Goal: Information Seeking & Learning: Learn about a topic

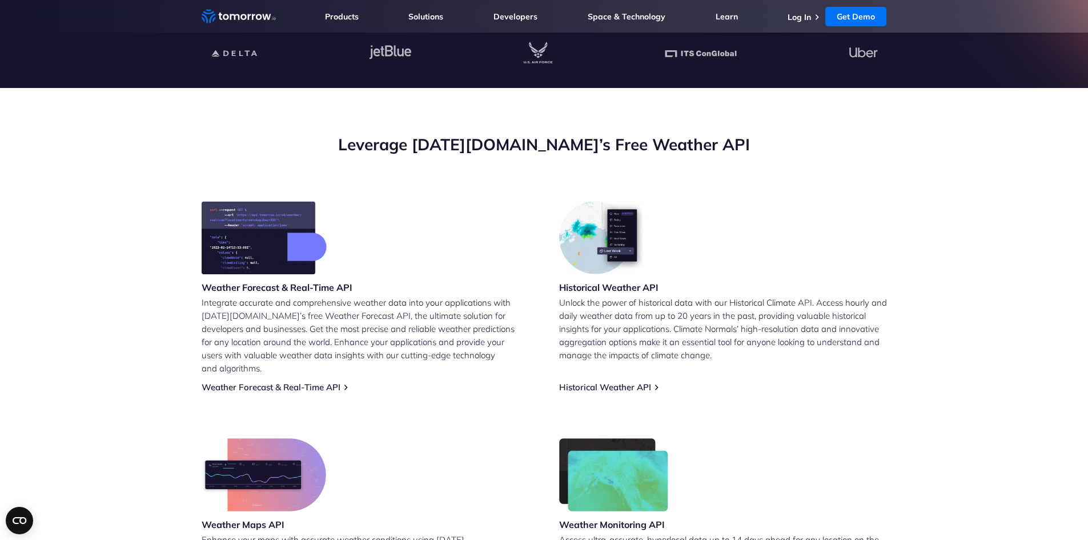
scroll to position [343, 0]
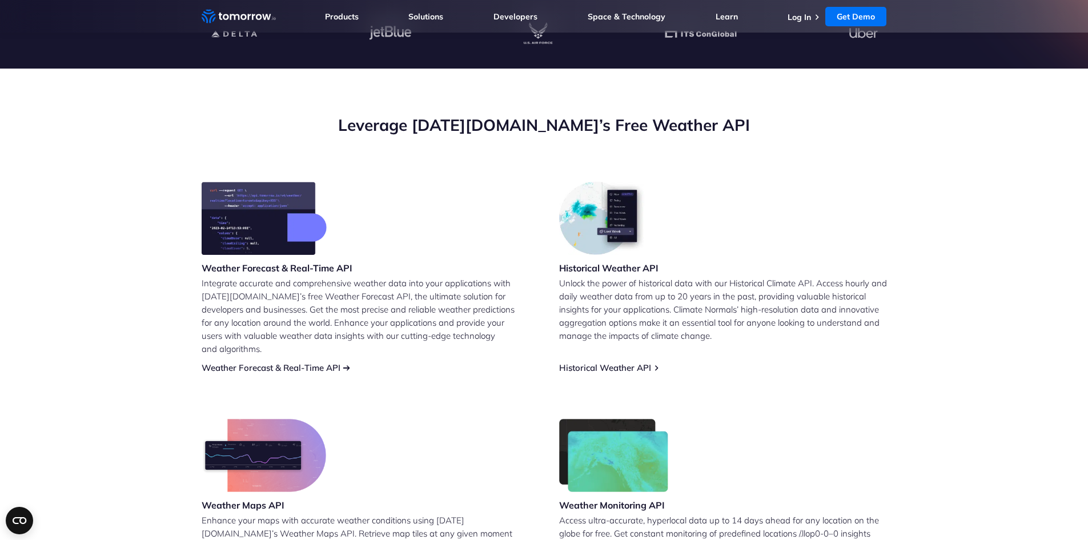
click at [282, 362] on link "Weather Forecast & Real-Time API" at bounding box center [271, 367] width 139 height 11
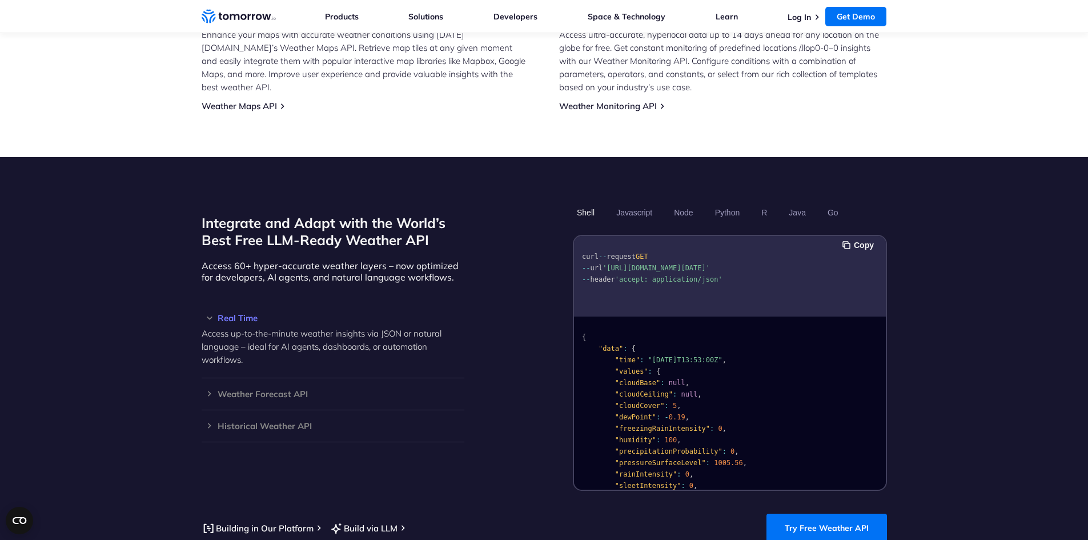
scroll to position [972, 0]
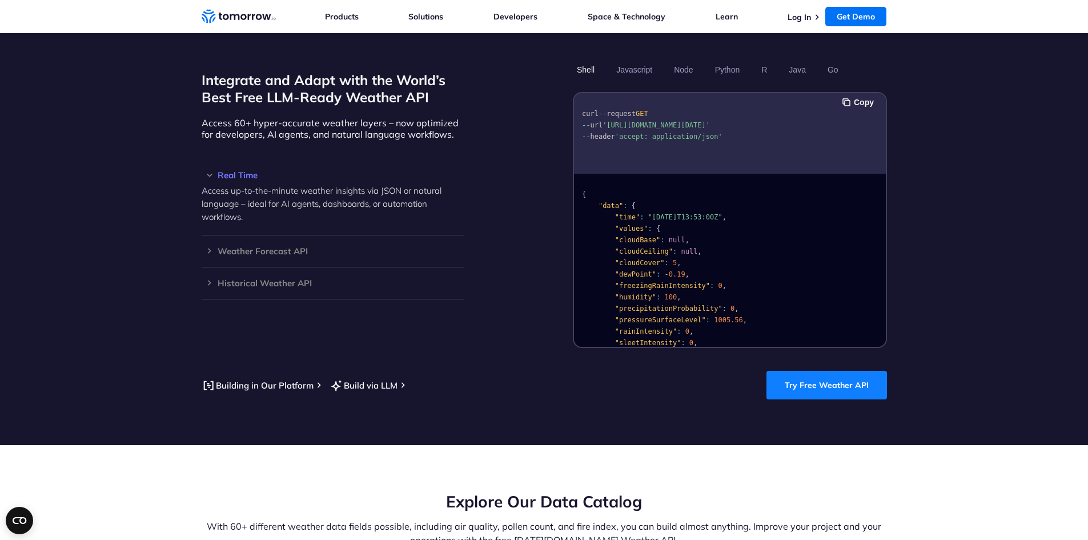
click at [809, 371] on link "Try Free Weather API" at bounding box center [827, 385] width 121 height 29
click at [856, 96] on button "Copy" at bounding box center [860, 102] width 35 height 13
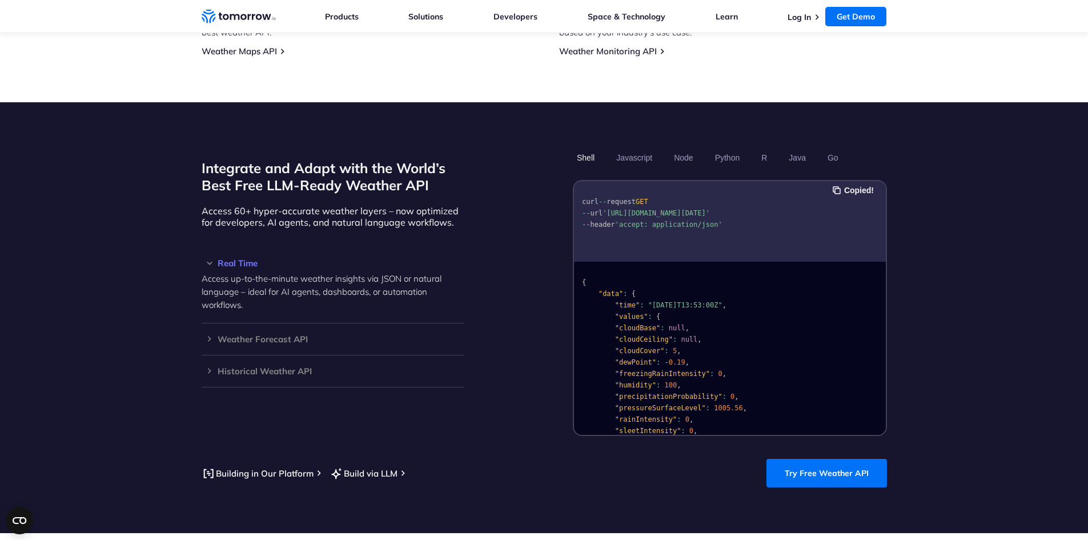
scroll to position [858, 0]
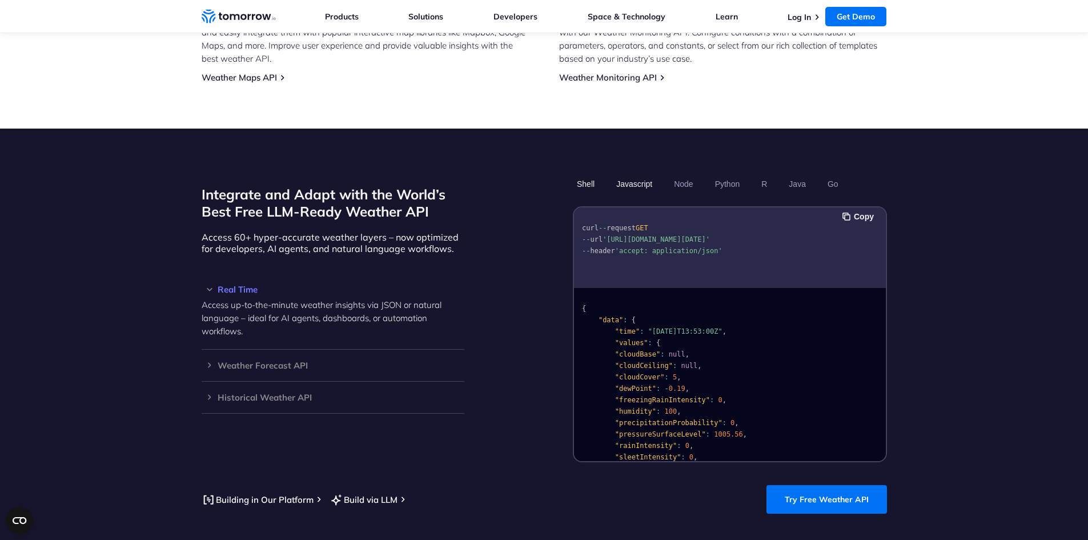
click at [648, 174] on button "Javascript" at bounding box center [634, 183] width 44 height 19
click at [587, 174] on button "Shell" at bounding box center [586, 183] width 26 height 19
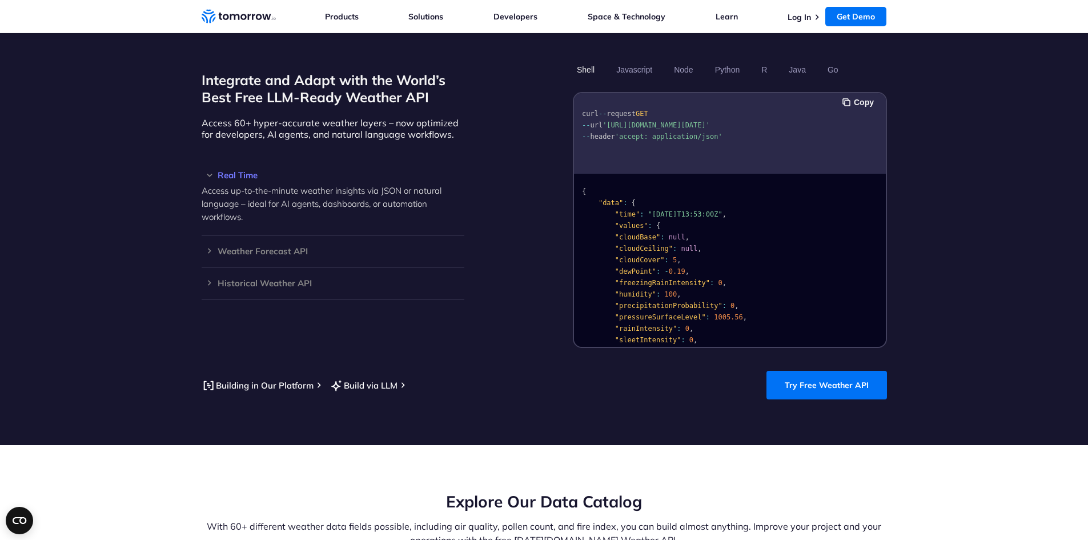
scroll to position [0, 0]
drag, startPoint x: 523, startPoint y: 229, endPoint x: 515, endPoint y: 222, distance: 9.7
click at [515, 222] on div "Integrate and Adapt with the World’s Best Free LLM-Ready Weather API Access 60+…" at bounding box center [545, 204] width 686 height 288
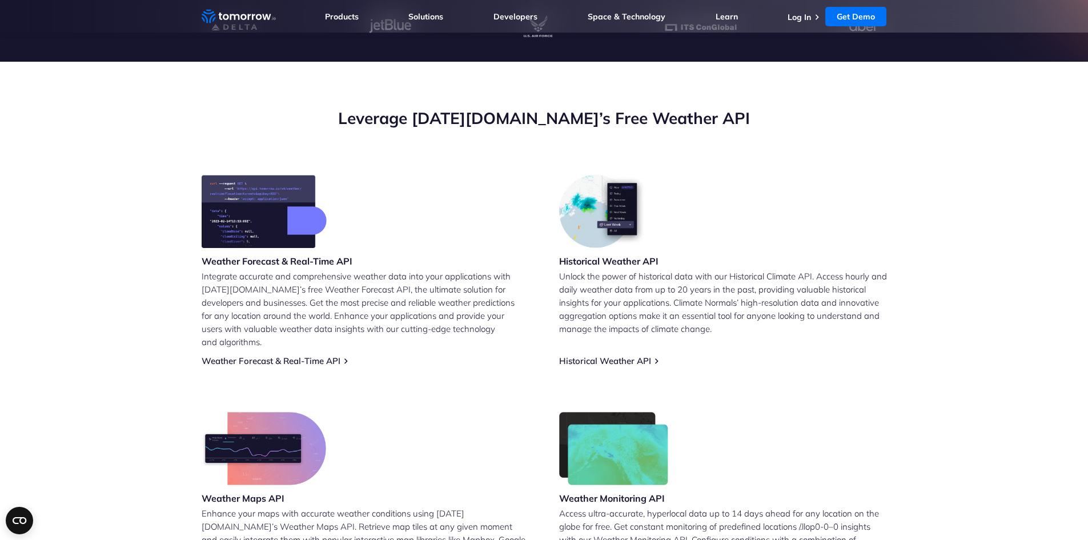
scroll to position [343, 0]
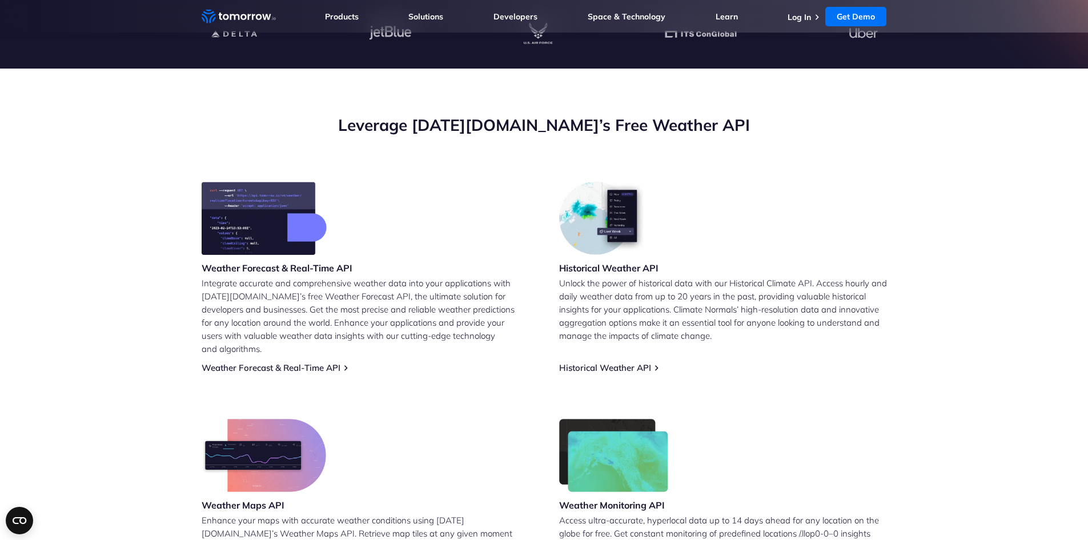
drag, startPoint x: 533, startPoint y: 277, endPoint x: 524, endPoint y: 277, distance: 9.1
click at [524, 277] on p "Integrate accurate and comprehensive weather data into your applications with T…" at bounding box center [366, 316] width 328 height 79
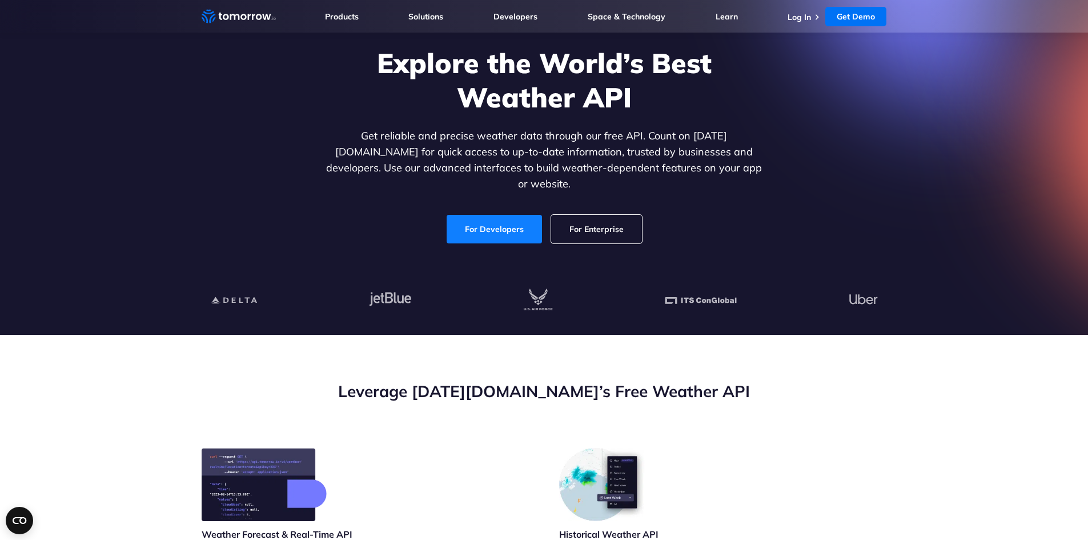
scroll to position [57, 0]
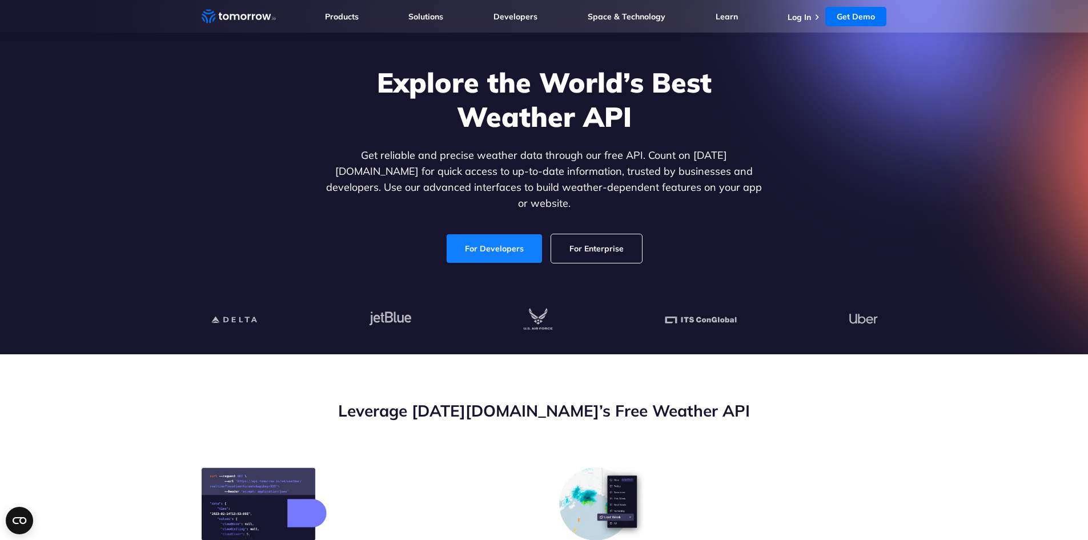
click at [511, 234] on link "For Developers" at bounding box center [494, 248] width 95 height 29
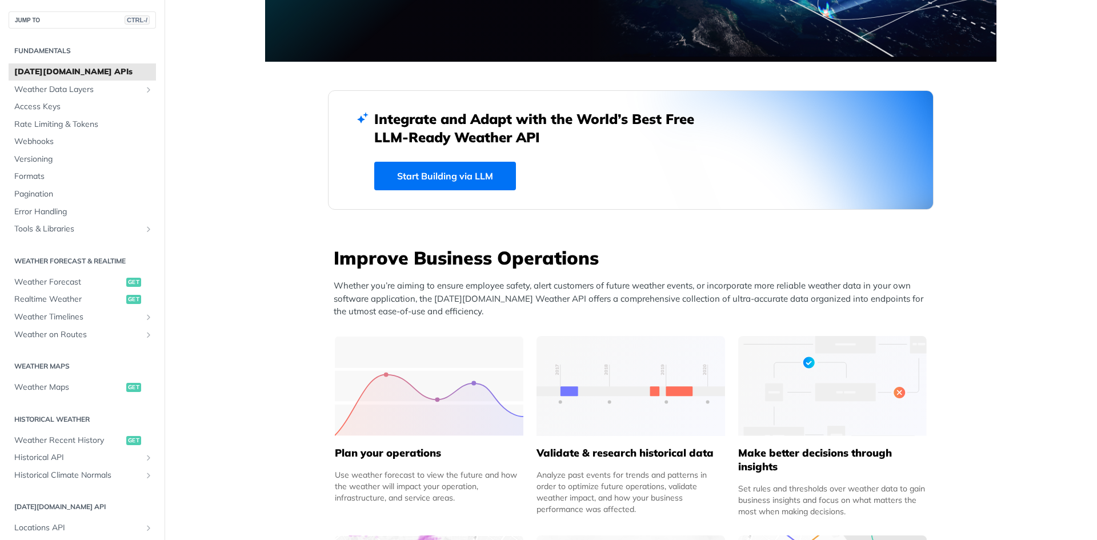
scroll to position [400, 0]
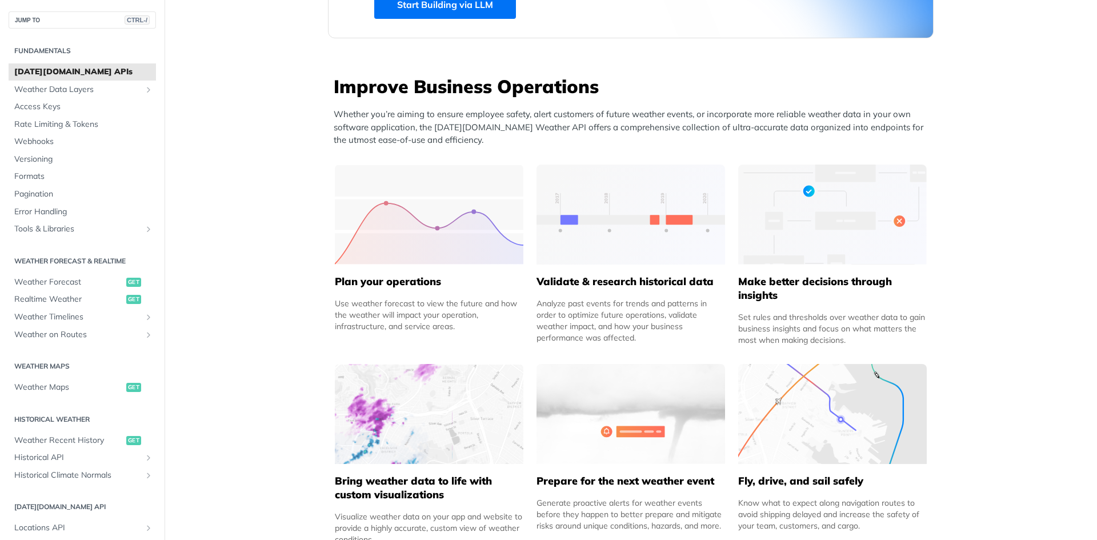
drag, startPoint x: 279, startPoint y: 269, endPoint x: 246, endPoint y: 269, distance: 33.7
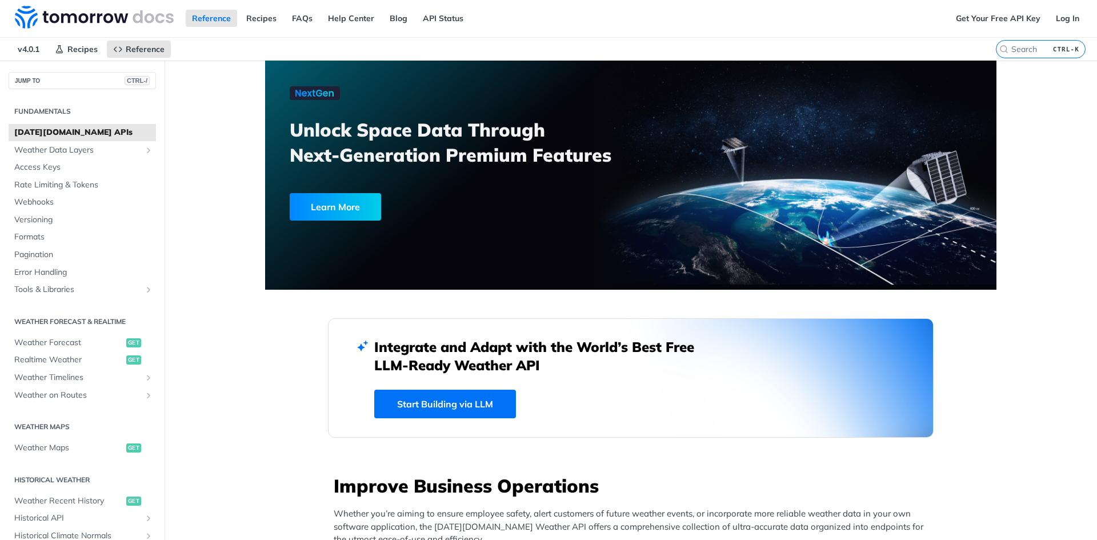
scroll to position [0, 0]
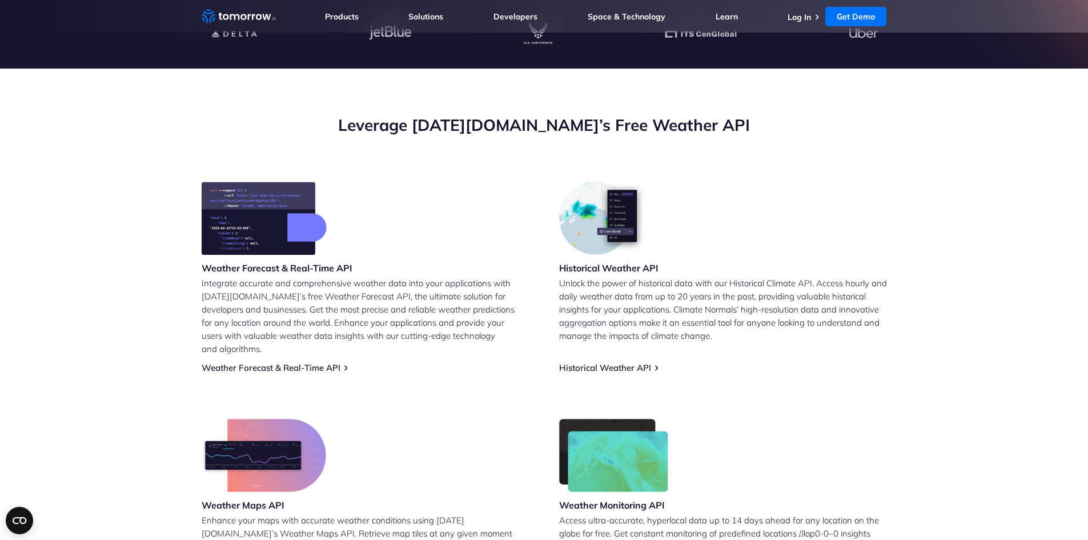
scroll to position [343, 0]
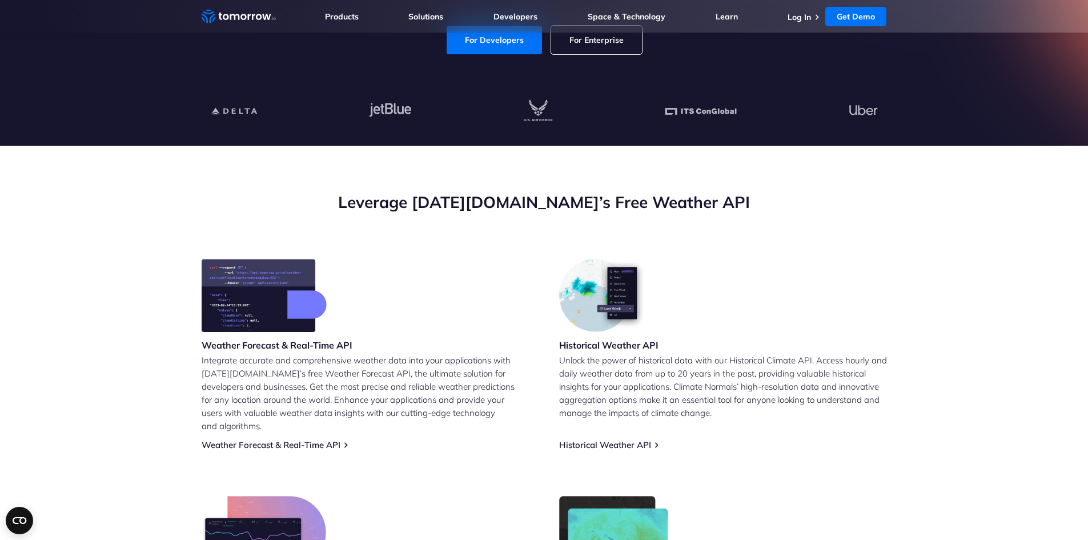
scroll to position [286, 0]
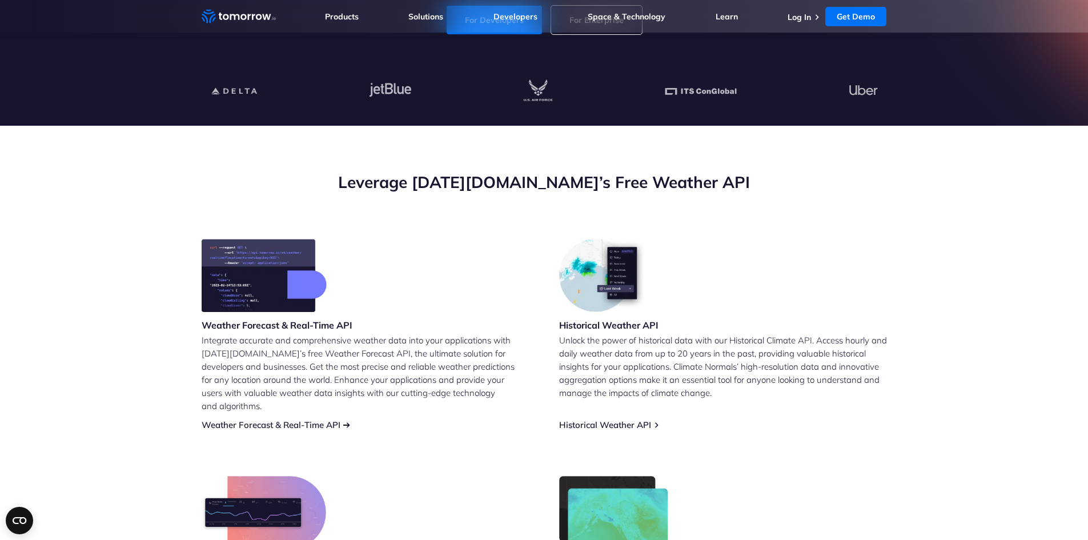
click at [330, 419] on link "Weather Forecast & Real-Time API" at bounding box center [271, 424] width 139 height 11
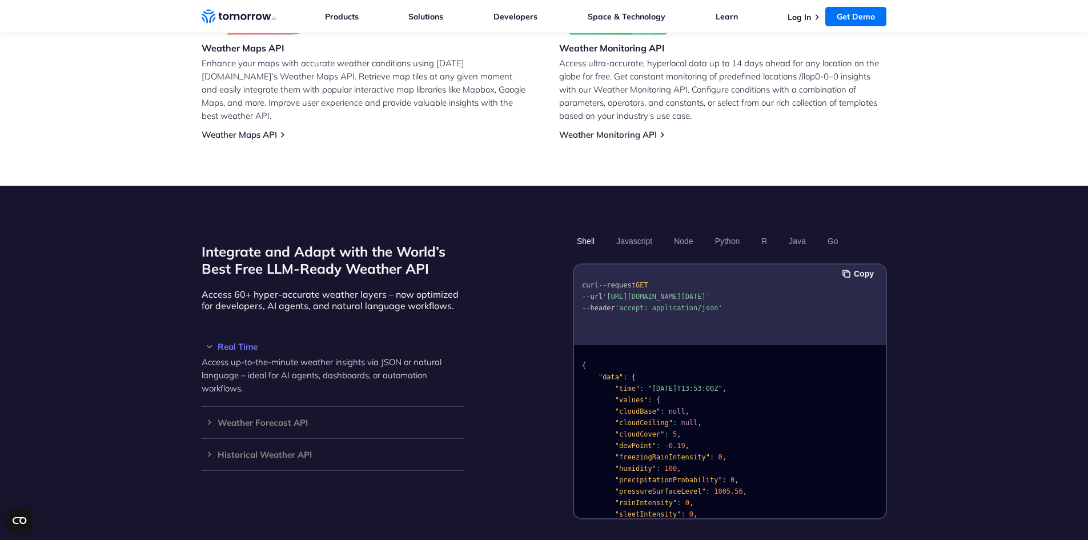
drag, startPoint x: 346, startPoint y: 353, endPoint x: 310, endPoint y: 358, distance: 36.3
click at [310, 358] on p "Access up-to-the-minute weather insights via JSON or natural language – ideal f…" at bounding box center [333, 374] width 263 height 39
click at [642, 231] on button "Javascript" at bounding box center [634, 240] width 44 height 19
click at [554, 309] on div "Integrate and Adapt with the World’s Best Free LLM-Ready Weather API Access 60+…" at bounding box center [545, 375] width 686 height 288
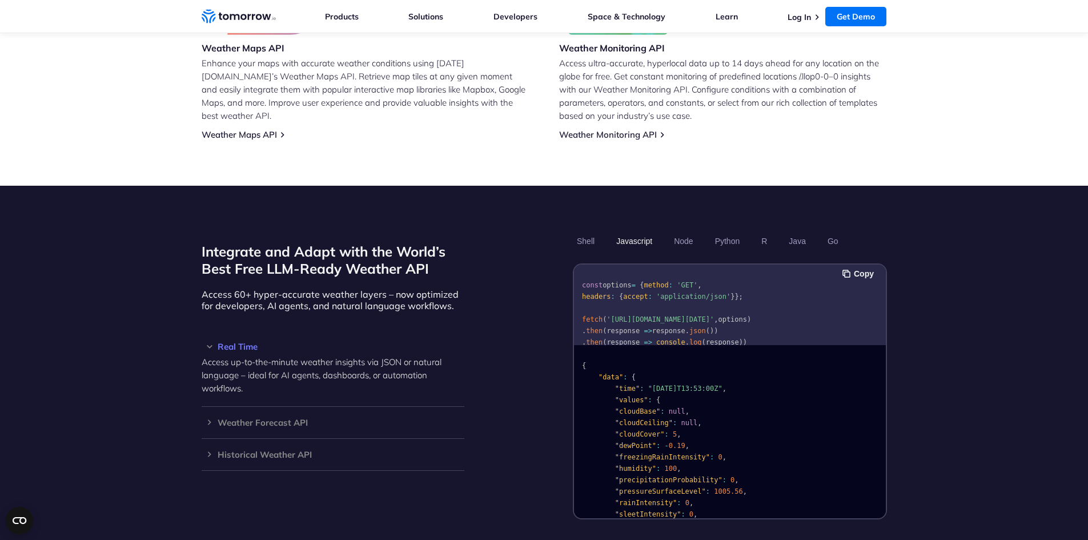
click at [554, 308] on div "Integrate and Adapt with the World’s Best Free LLM-Ready Weather API Access 60+…" at bounding box center [545, 375] width 686 height 288
click at [851, 267] on button "Copy" at bounding box center [860, 273] width 35 height 13
click at [678, 231] on button "Node" at bounding box center [683, 240] width 27 height 19
click at [647, 231] on button "Javascript" at bounding box center [634, 240] width 44 height 19
click at [684, 231] on button "Node" at bounding box center [683, 240] width 27 height 19
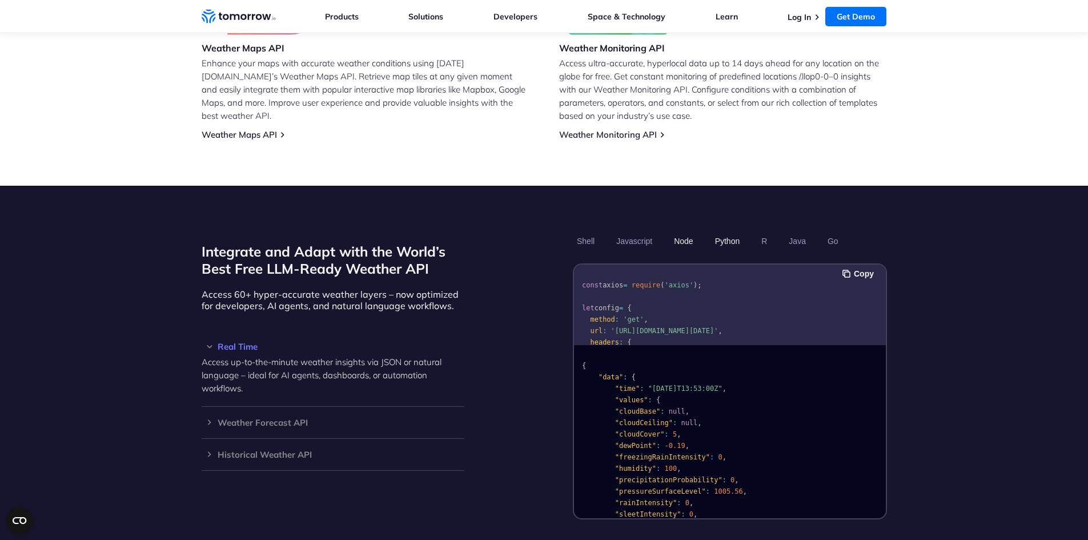
click at [717, 231] on button "Python" at bounding box center [727, 240] width 33 height 19
click at [764, 231] on button "R" at bounding box center [765, 240] width 14 height 19
click at [790, 231] on button "Java" at bounding box center [797, 240] width 25 height 19
click at [837, 231] on button "Go" at bounding box center [832, 240] width 19 height 19
click at [647, 231] on button "Javascript" at bounding box center [634, 240] width 44 height 19
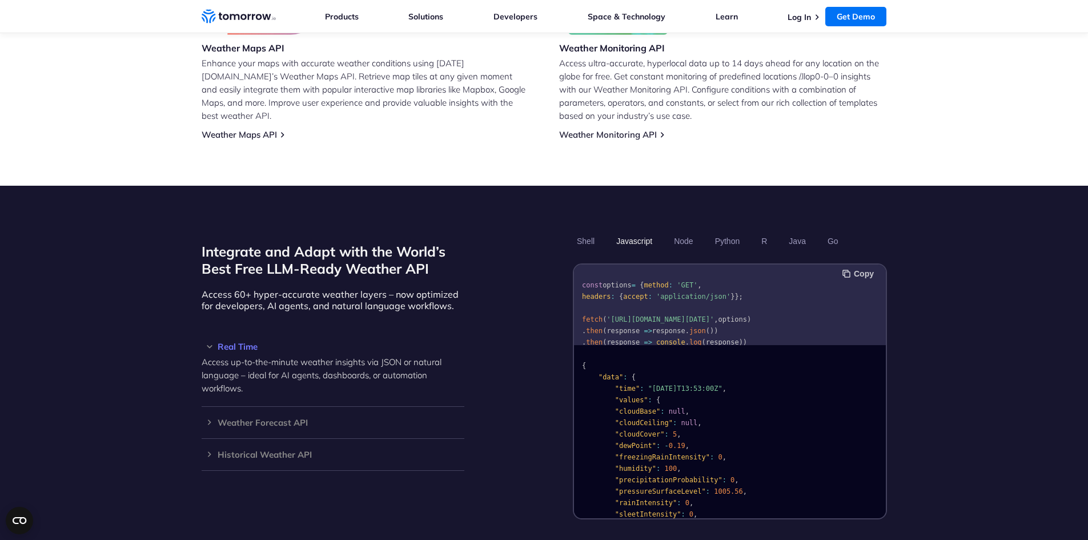
click at [856, 267] on button "Copy" at bounding box center [860, 273] width 35 height 13
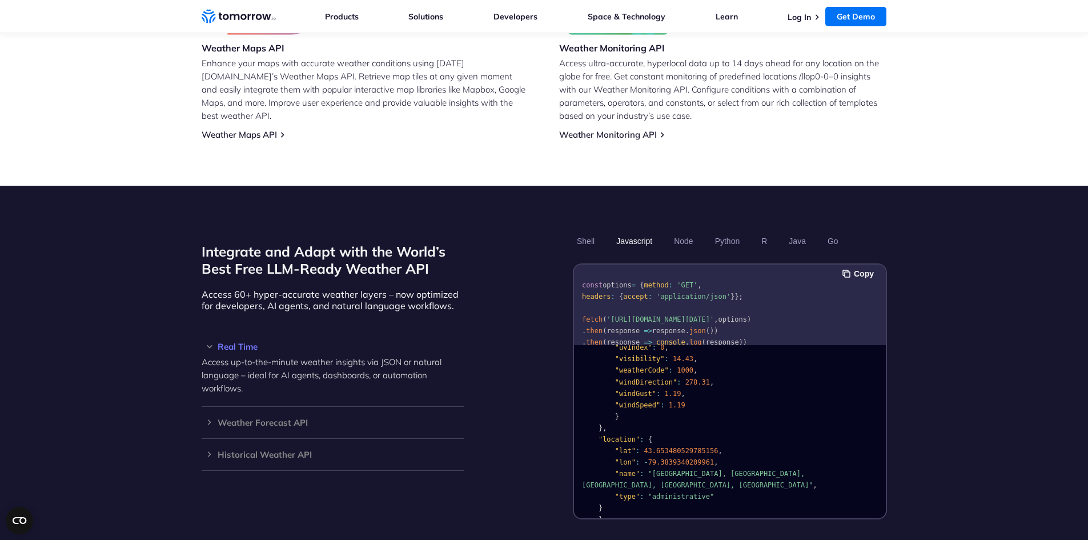
scroll to position [229, 0]
drag, startPoint x: 540, startPoint y: 476, endPoint x: 524, endPoint y: 480, distance: 17.0
click at [524, 480] on div "Integrate and Adapt with the World’s Best Free LLM-Ready Weather API Access 60+…" at bounding box center [545, 375] width 686 height 288
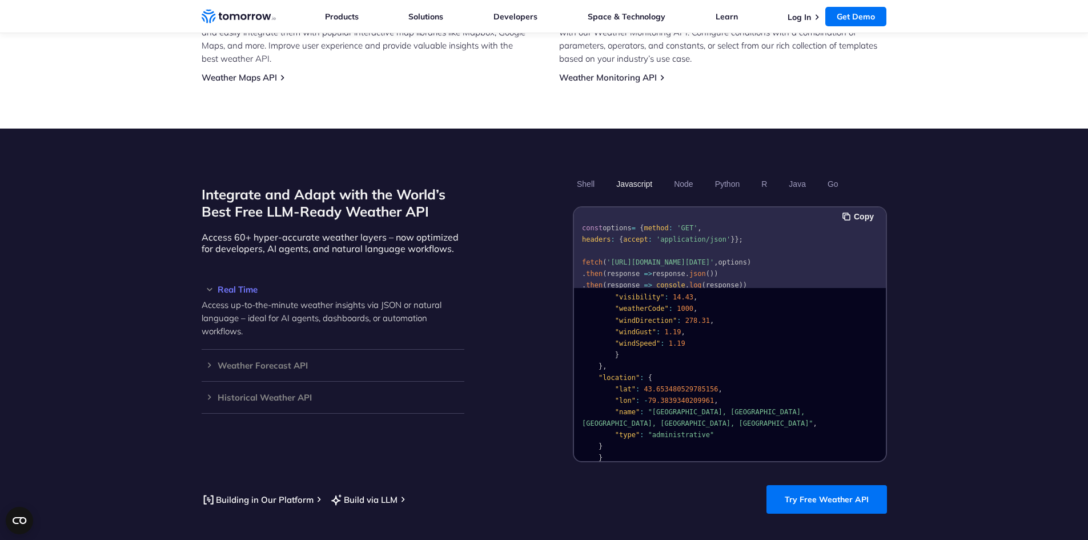
scroll to position [915, 0]
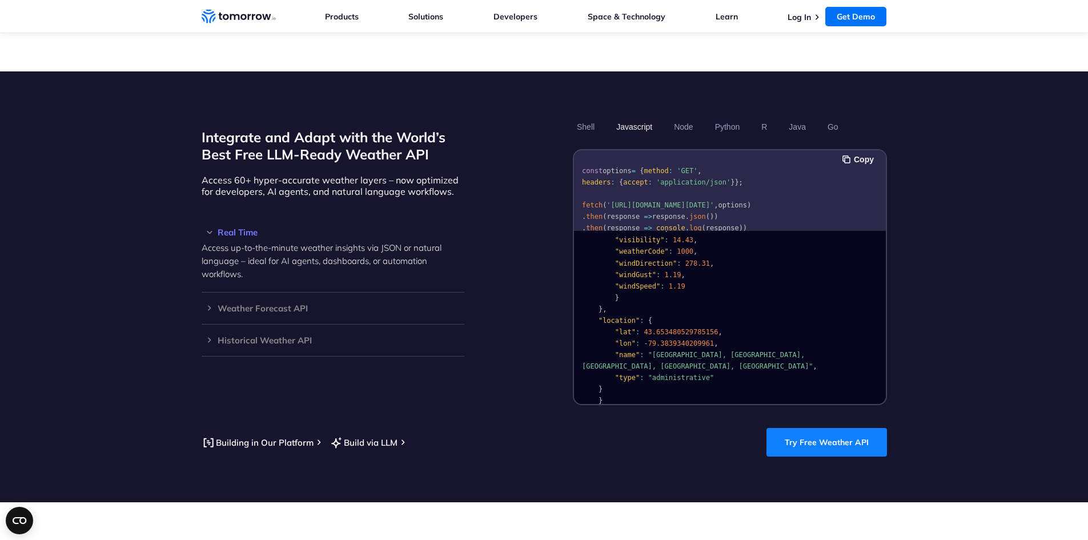
click at [816, 434] on link "Try Free Weather API" at bounding box center [827, 442] width 121 height 29
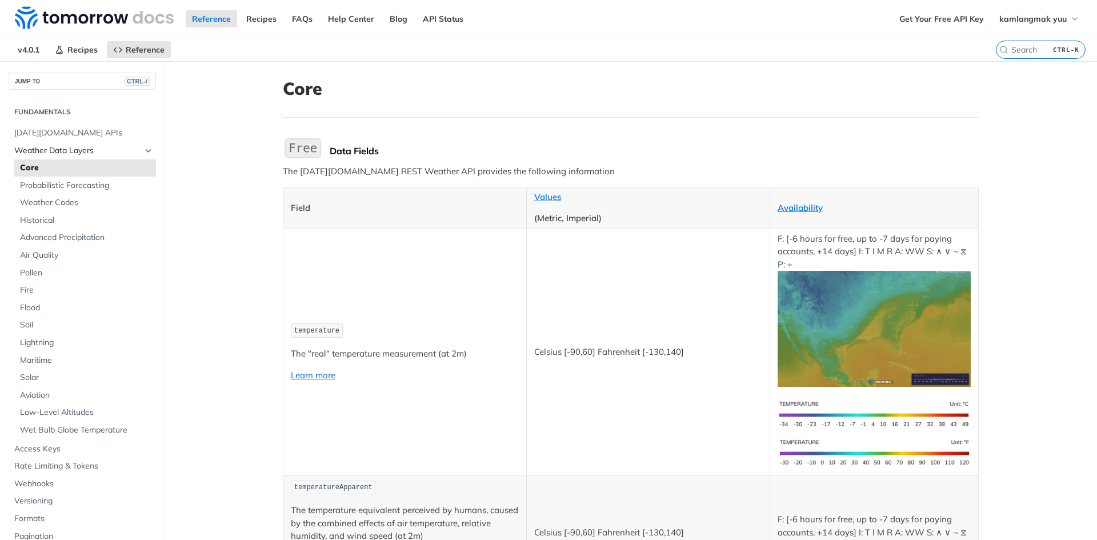
click at [127, 150] on span "Weather Data Layers" at bounding box center [77, 150] width 127 height 11
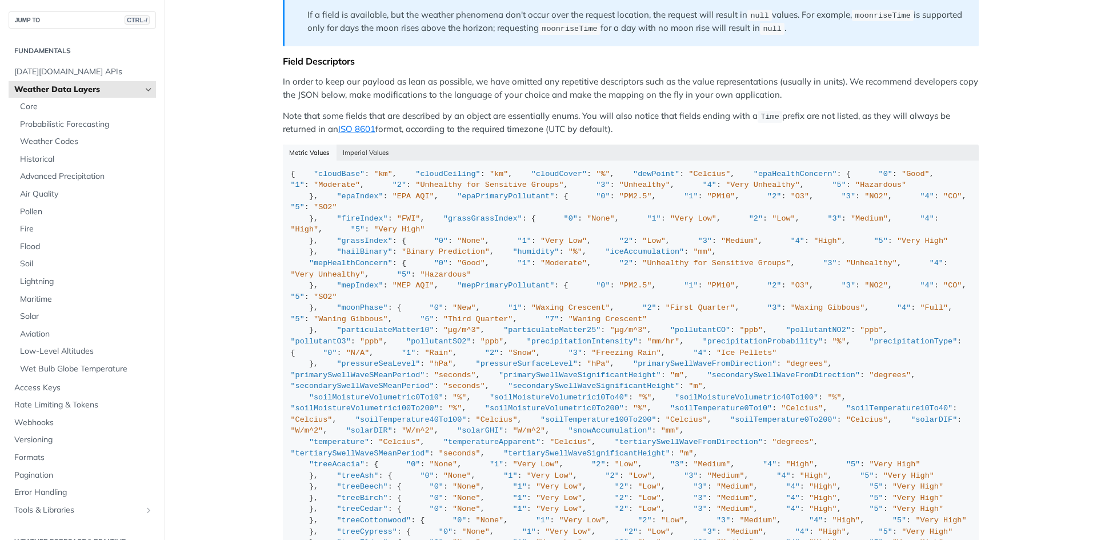
scroll to position [971, 0]
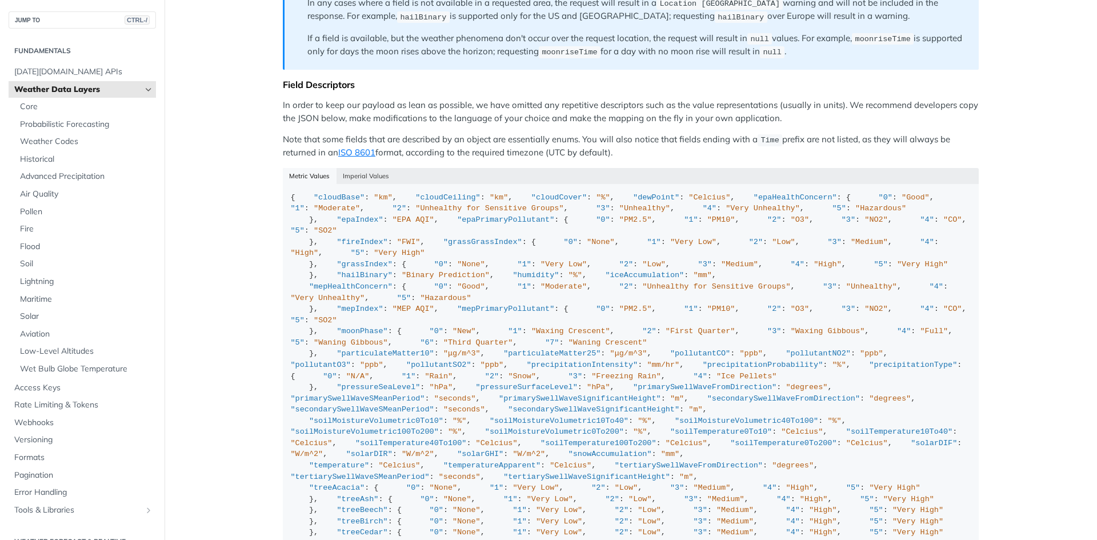
click at [370, 171] on button "Imperial Values" at bounding box center [365, 176] width 59 height 16
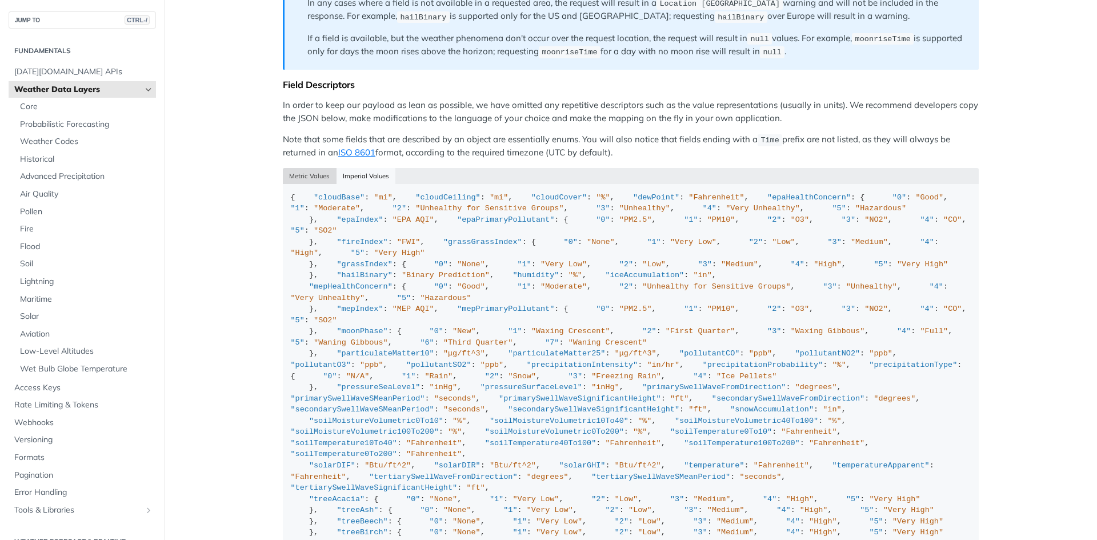
click at [307, 171] on button "Metric Values" at bounding box center [310, 176] width 54 height 16
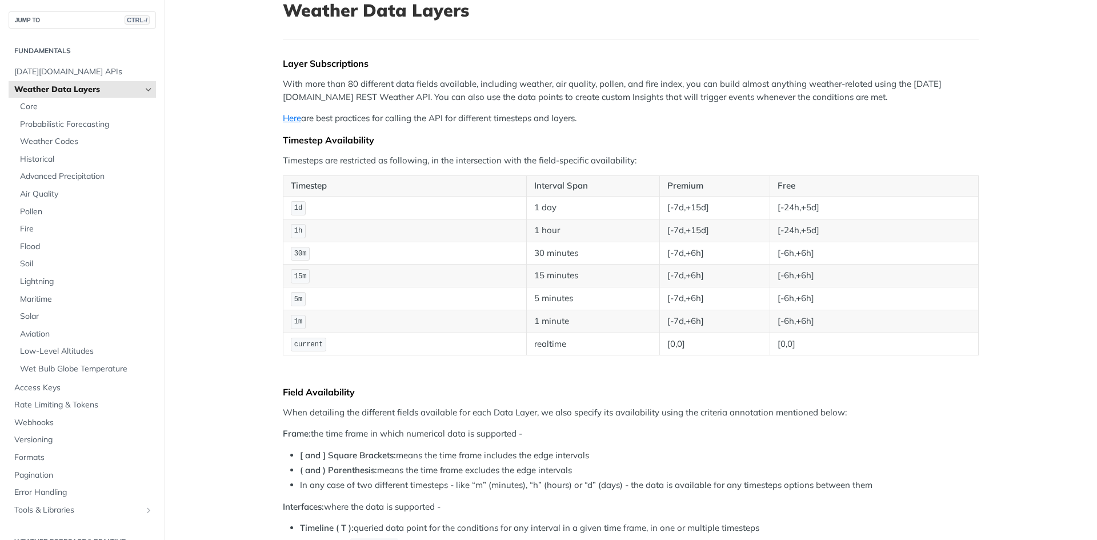
scroll to position [0, 0]
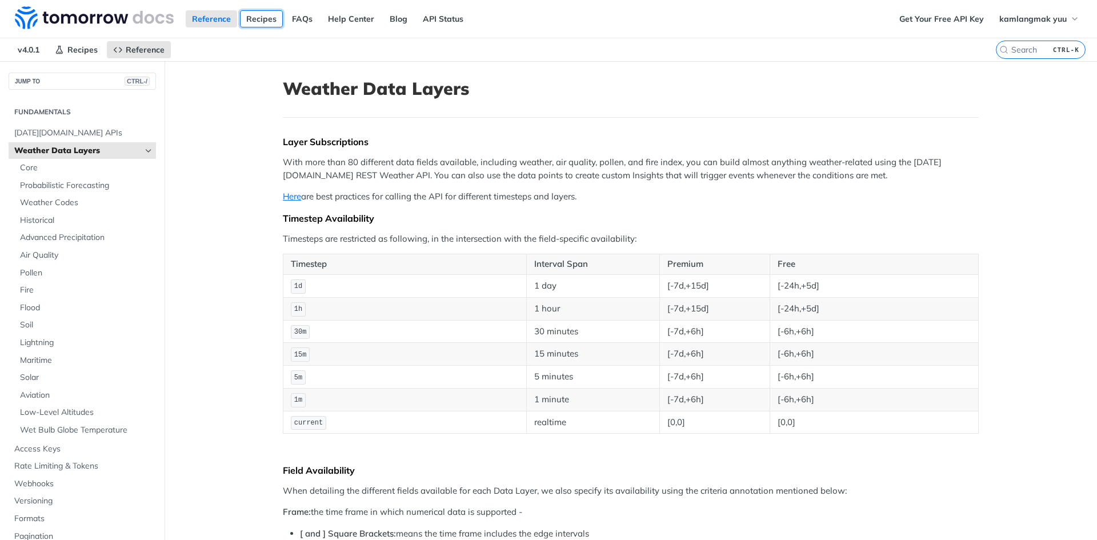
click at [269, 19] on link "Recipes" at bounding box center [261, 18] width 43 height 17
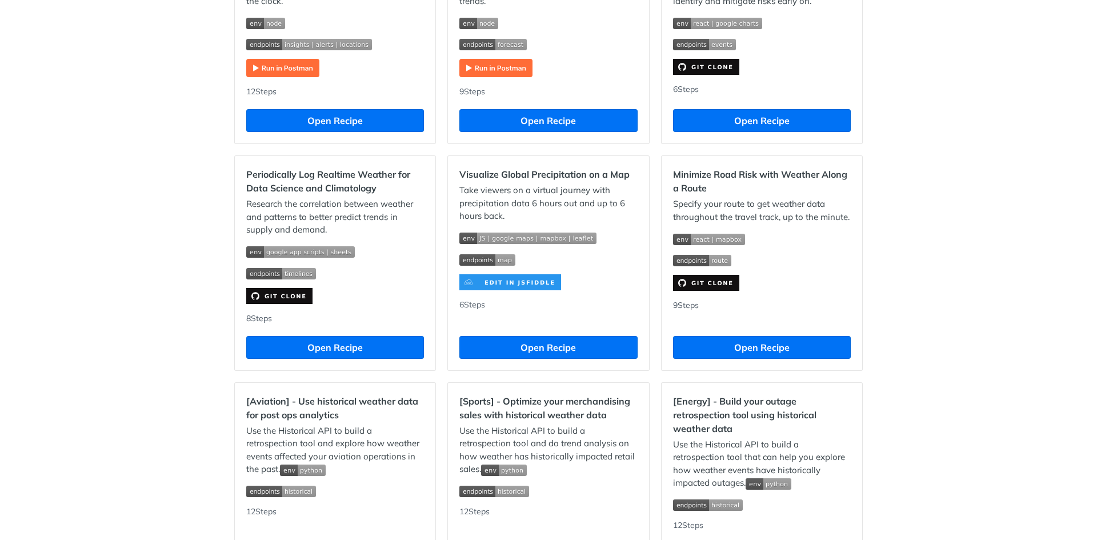
scroll to position [345, 0]
